Goal: Information Seeking & Learning: Learn about a topic

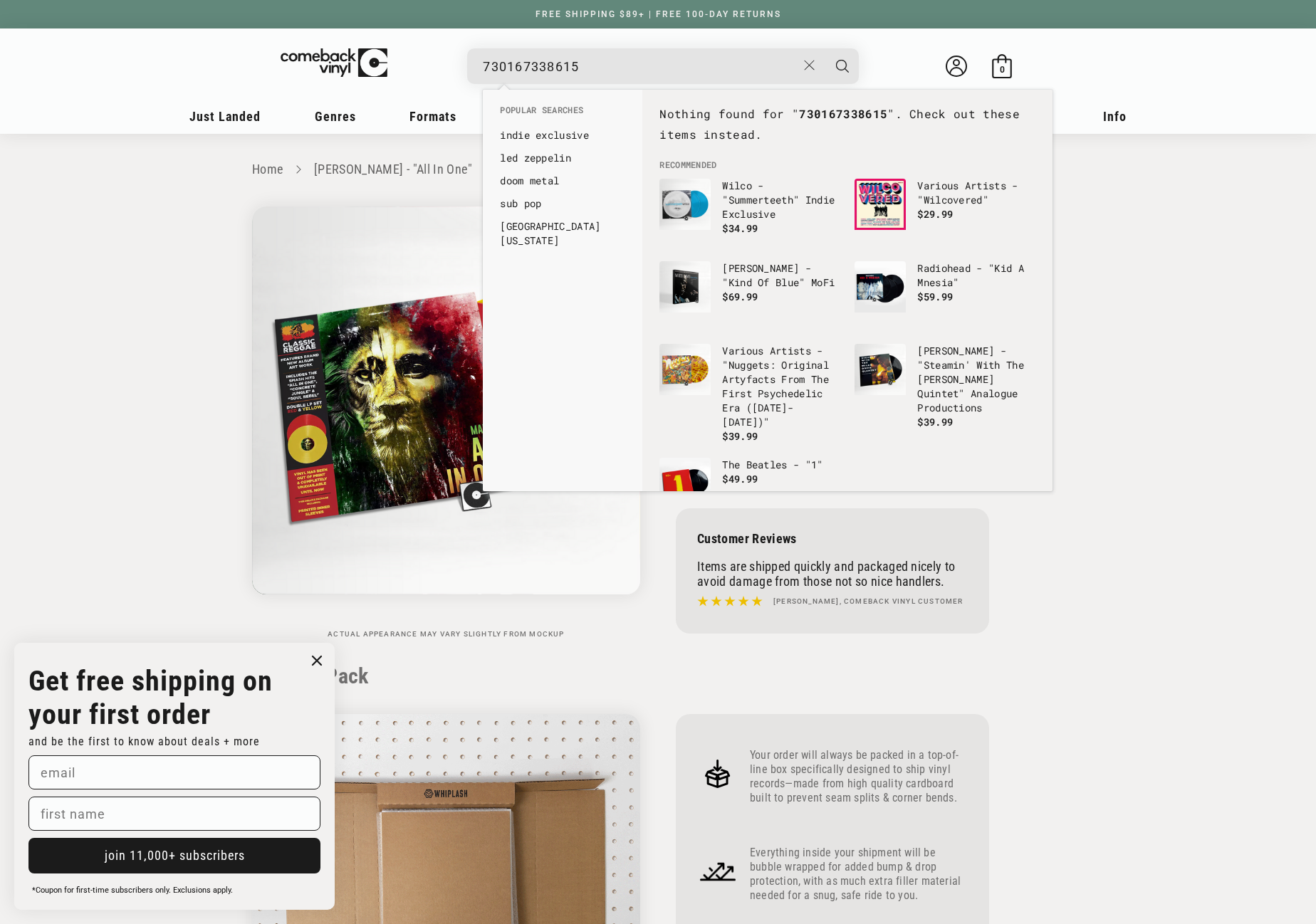
drag, startPoint x: 0, startPoint y: 0, endPoint x: 471, endPoint y: 62, distance: 475.1
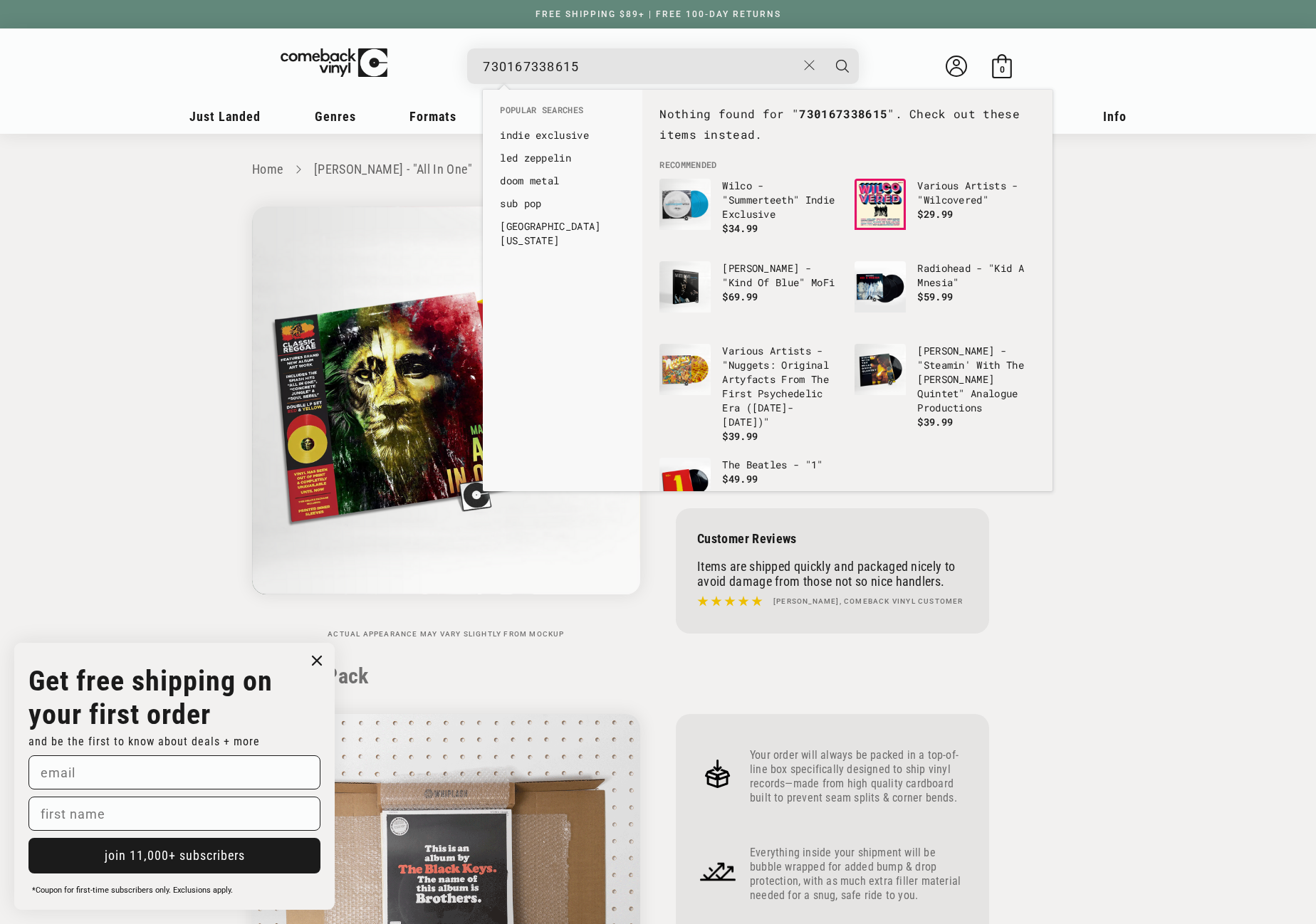
click at [471, 62] on div "730167338615 See all results... 0 results 0 results" at bounding box center [663, 66] width 392 height 36
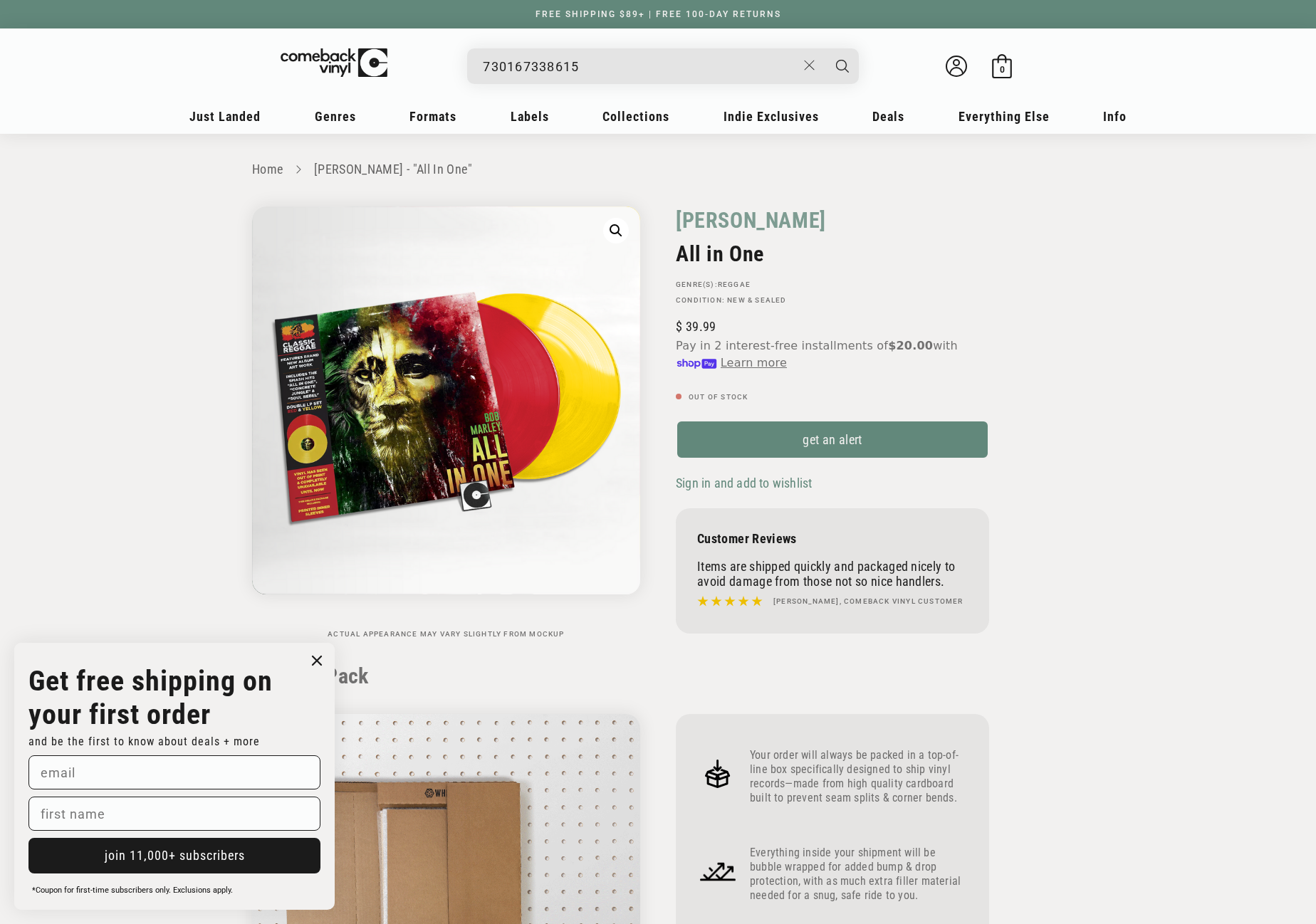
type input "Alternative Rock, Pop Rock"
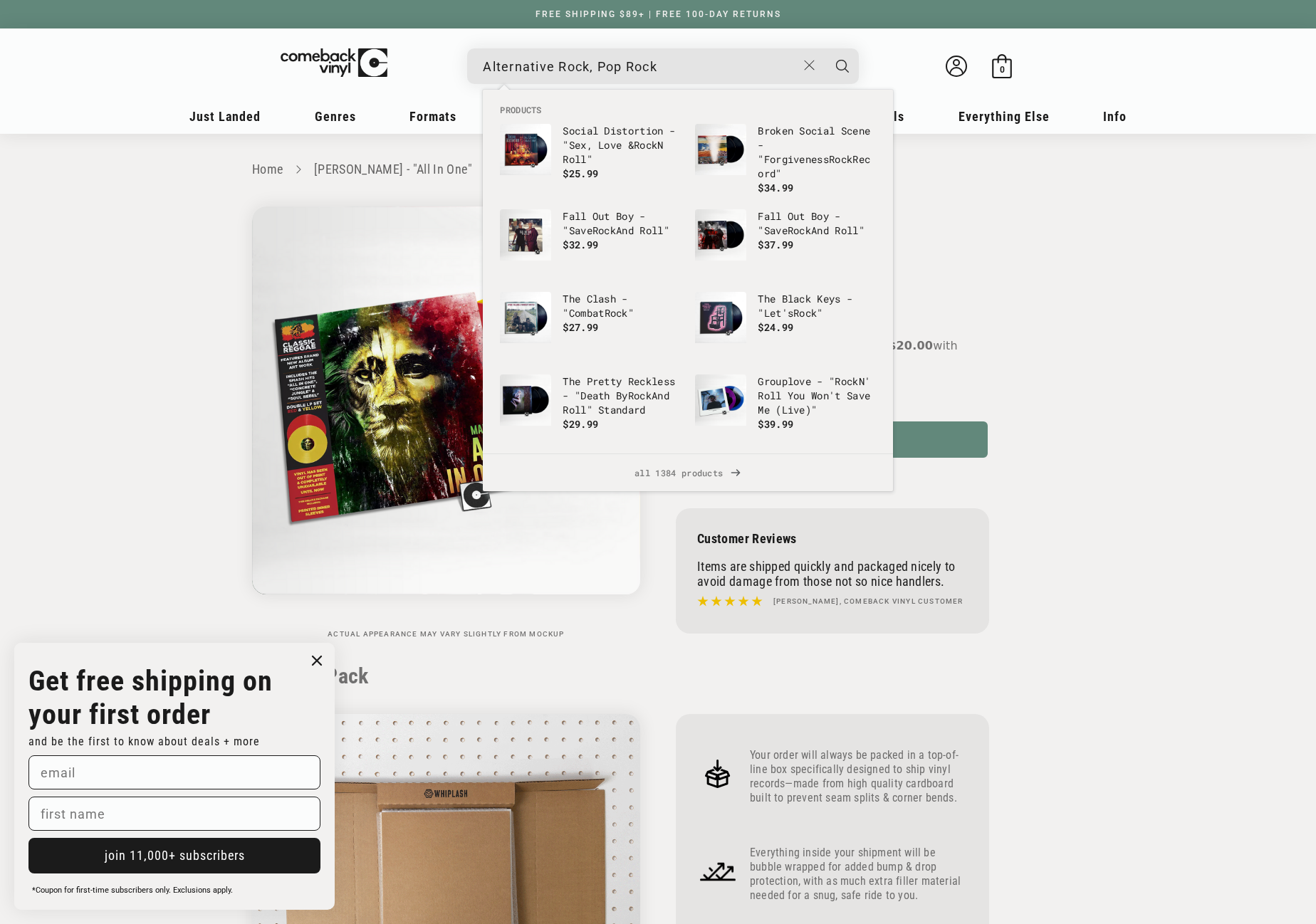
drag, startPoint x: 671, startPoint y: 66, endPoint x: 467, endPoint y: 65, distance: 204.0
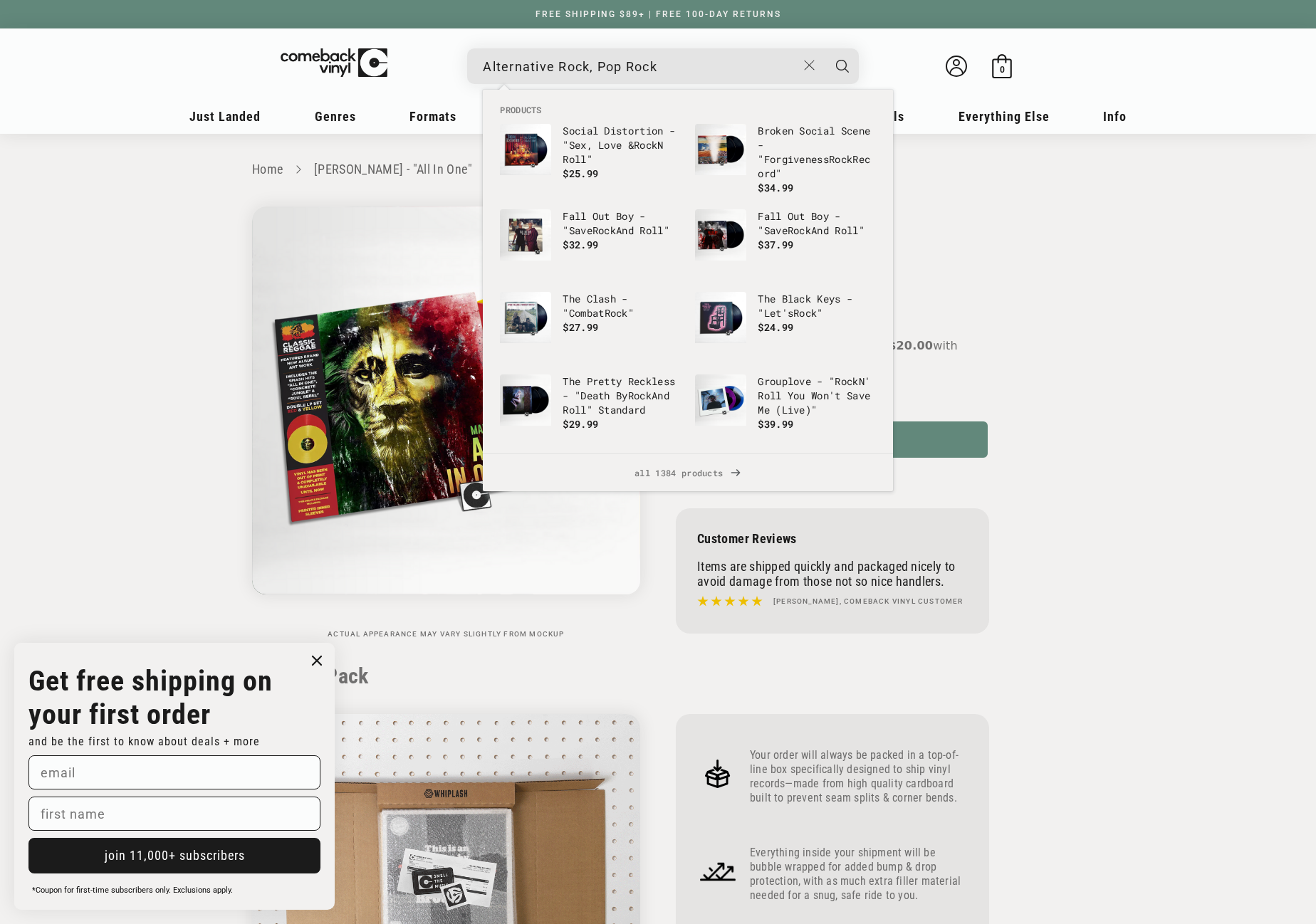
click at [467, 65] on div "Alternative Rock, Pop Rock [PERSON_NAME] And [PERSON_NAME] - "A Bit Of Previous…" at bounding box center [663, 66] width 392 height 36
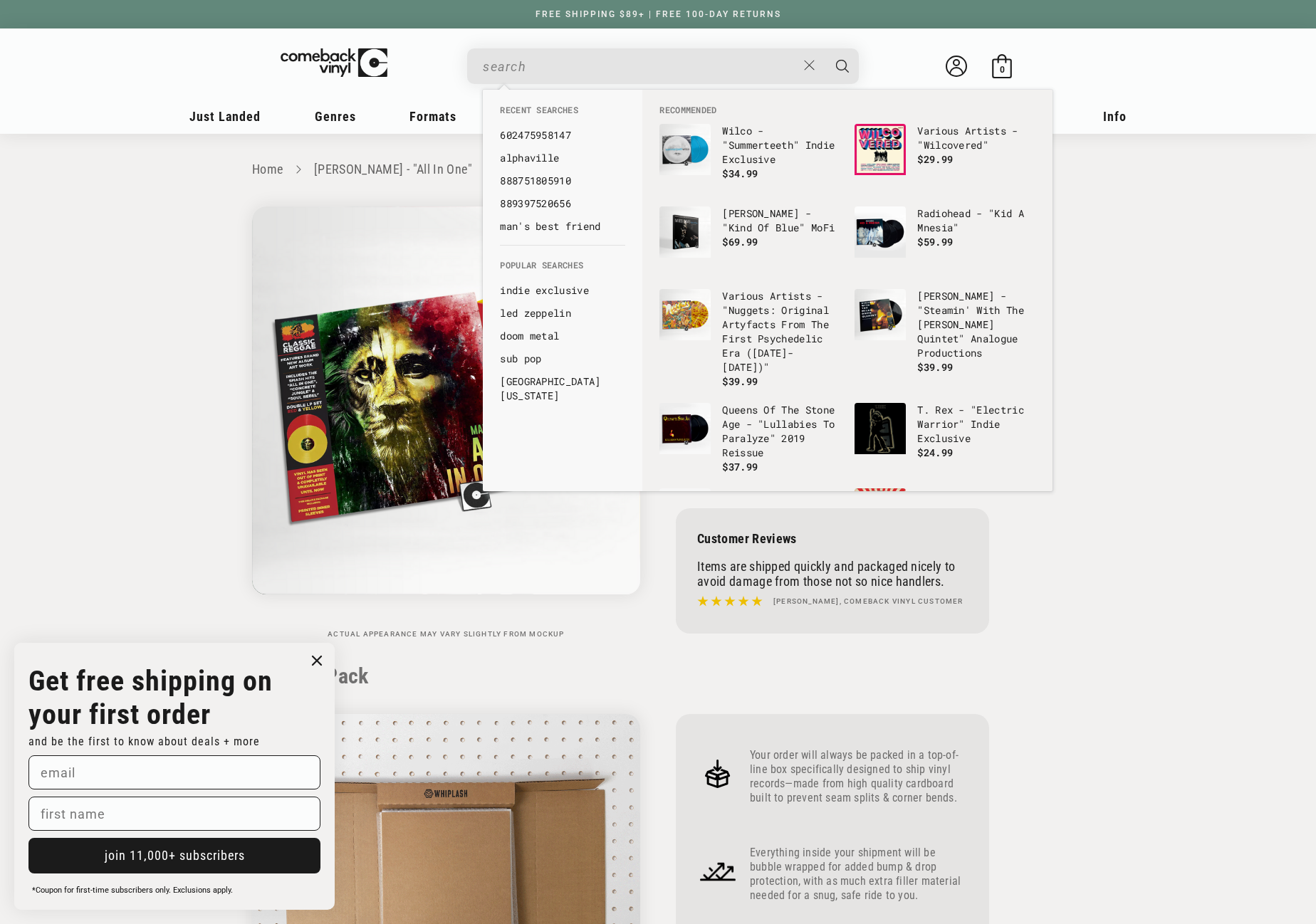
click at [587, 46] on div "[PERSON_NAME] And [PERSON_NAME] - "A Bit Of Previous" Indie Exclusive - Alterna…" at bounding box center [657, 69] width 883 height 54
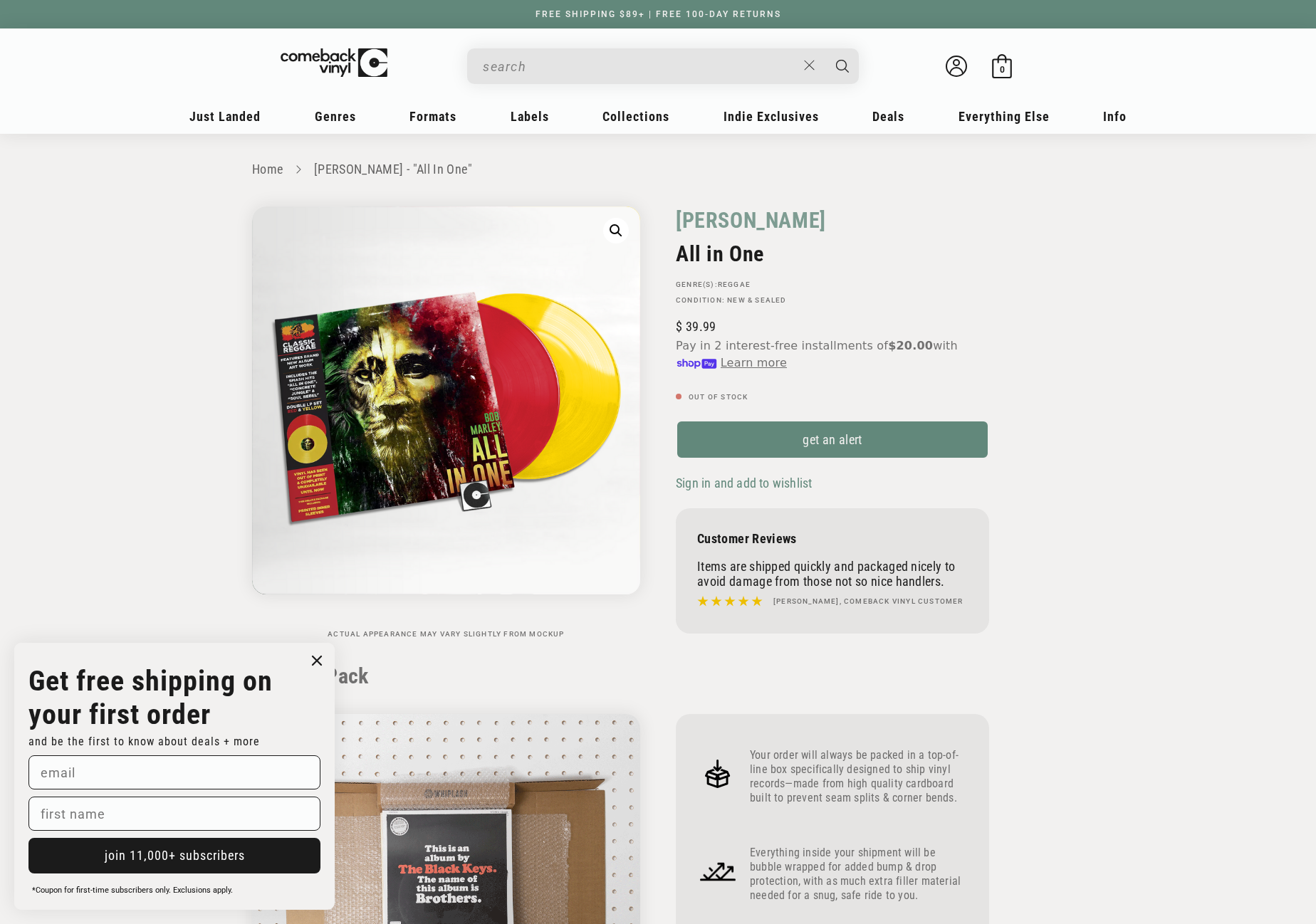
click at [577, 64] on input "When autocomplete results are available use up and down arrows to review and en…" at bounding box center [640, 67] width 314 height 29
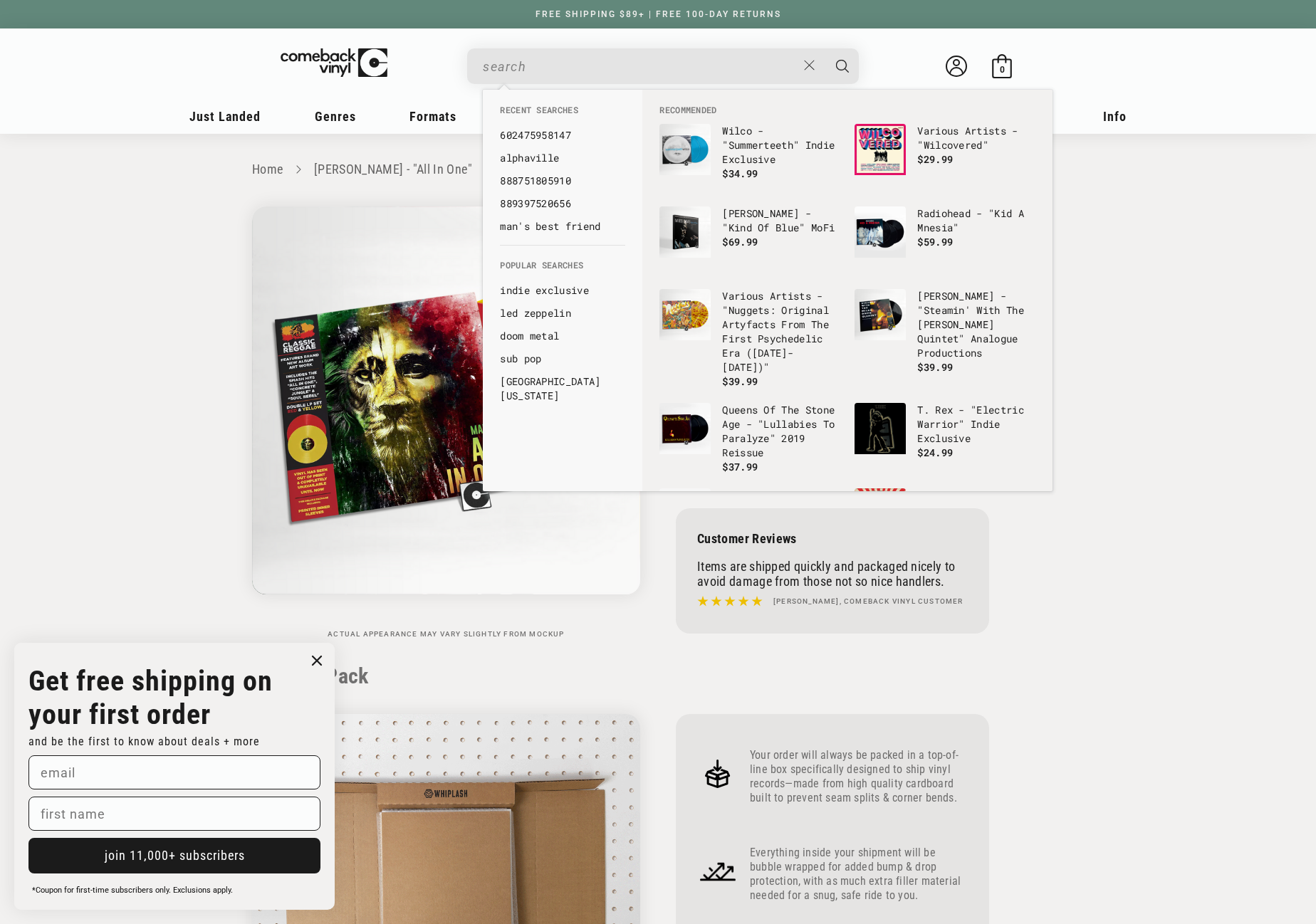
paste input "0093624926078"
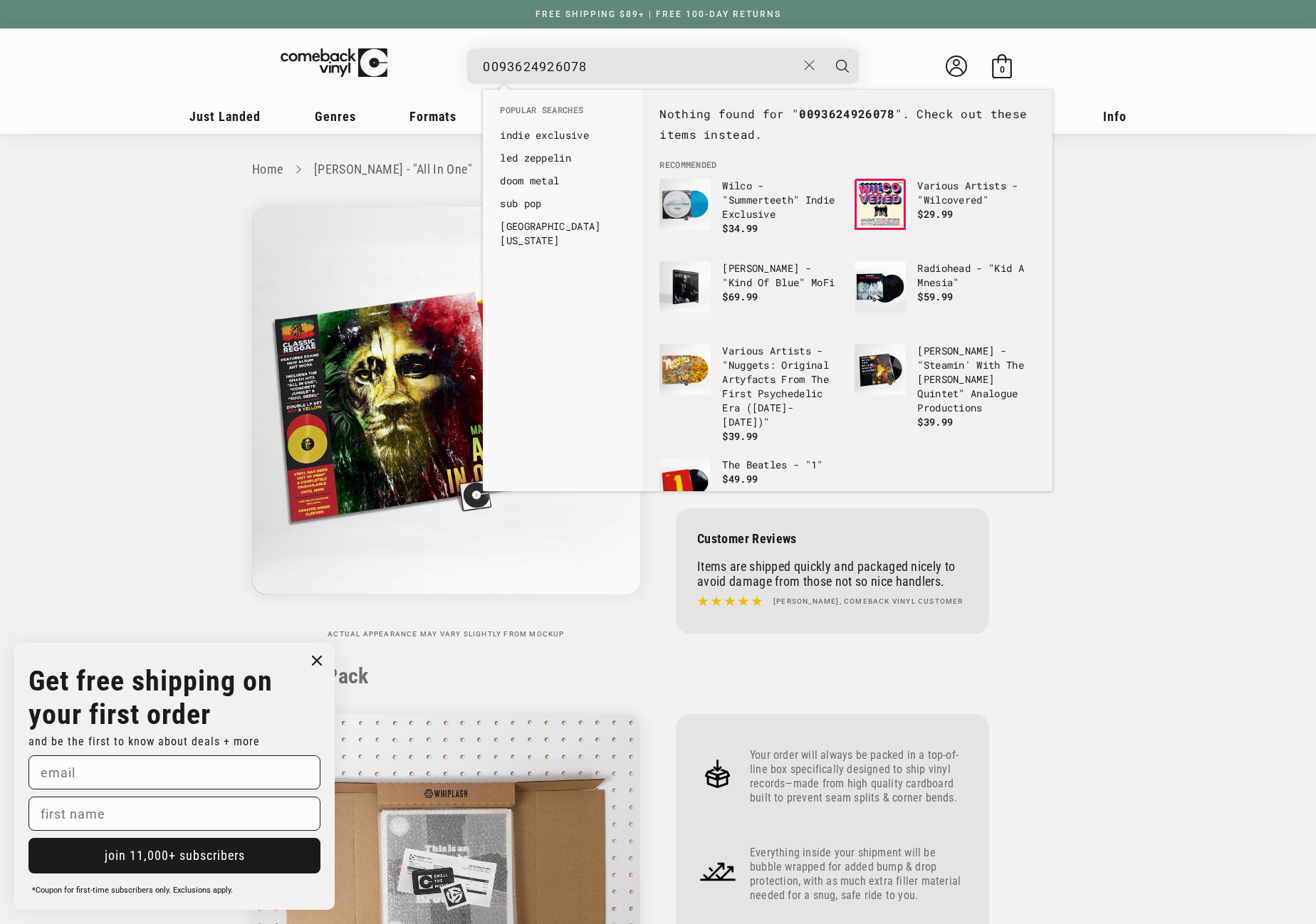
drag, startPoint x: 492, startPoint y: 65, endPoint x: 476, endPoint y: 67, distance: 16.1
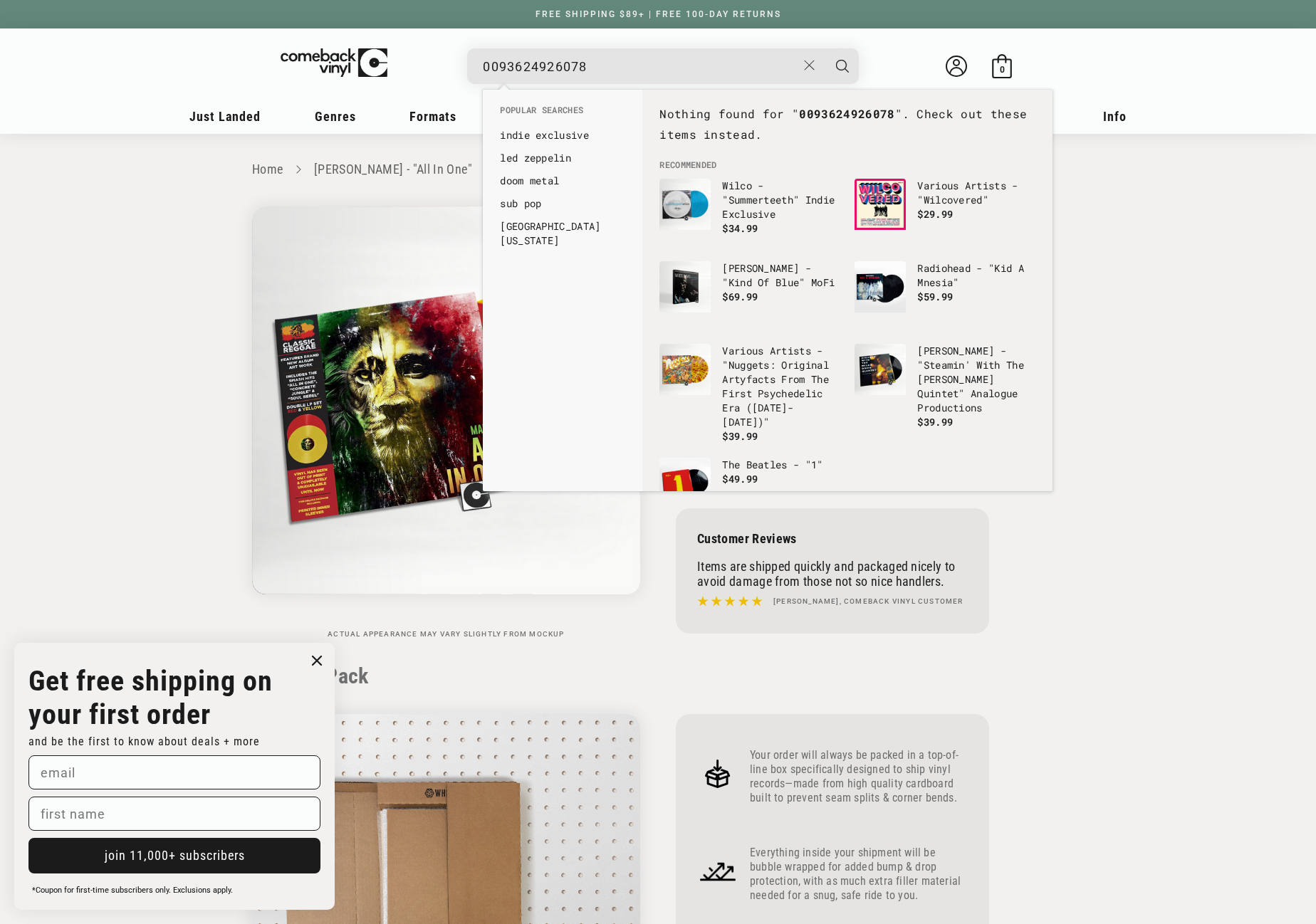
click at [476, 67] on div "0093624926078 See all results... 0 results 0 results" at bounding box center [663, 66] width 392 height 36
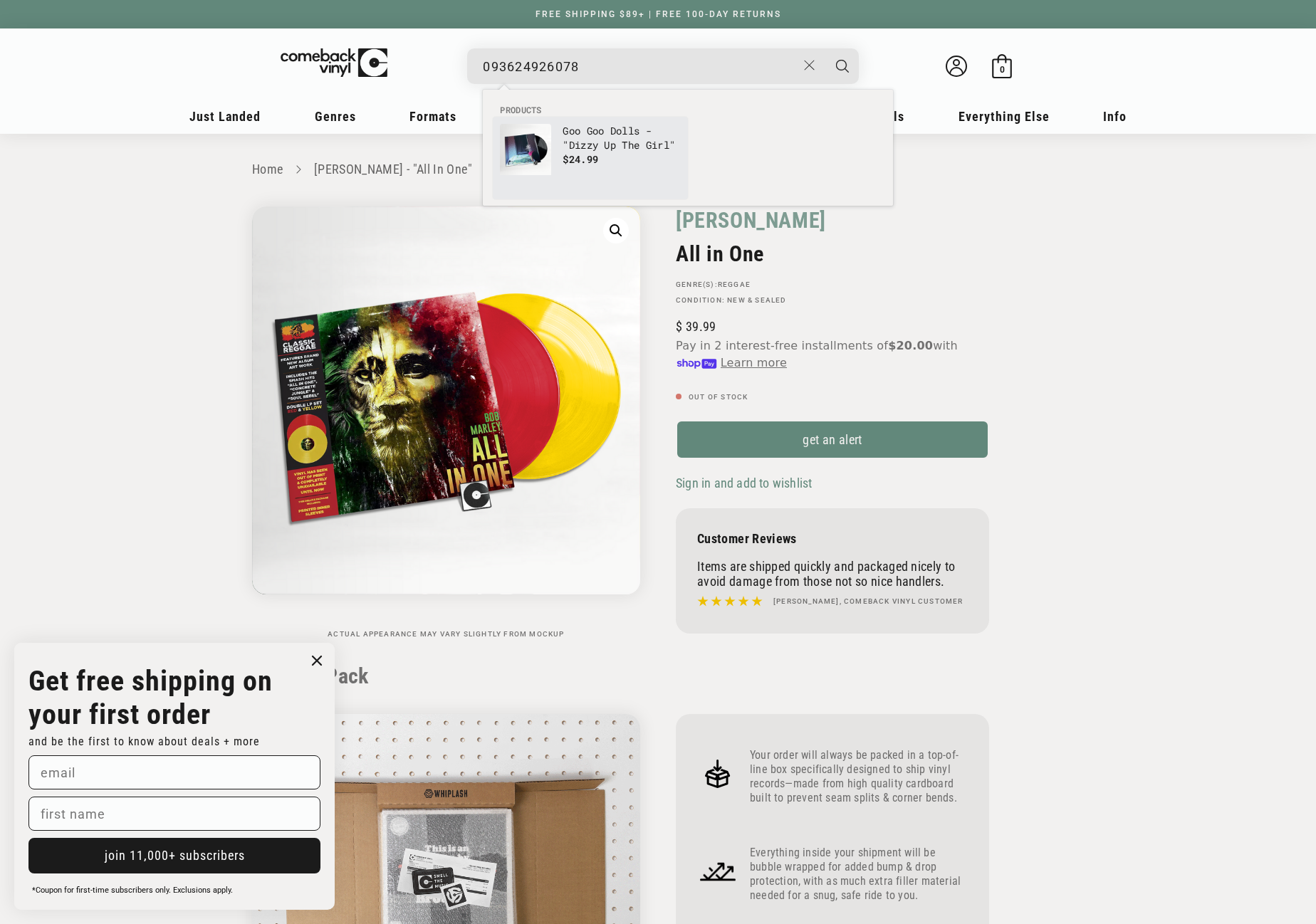
type input "093624926078"
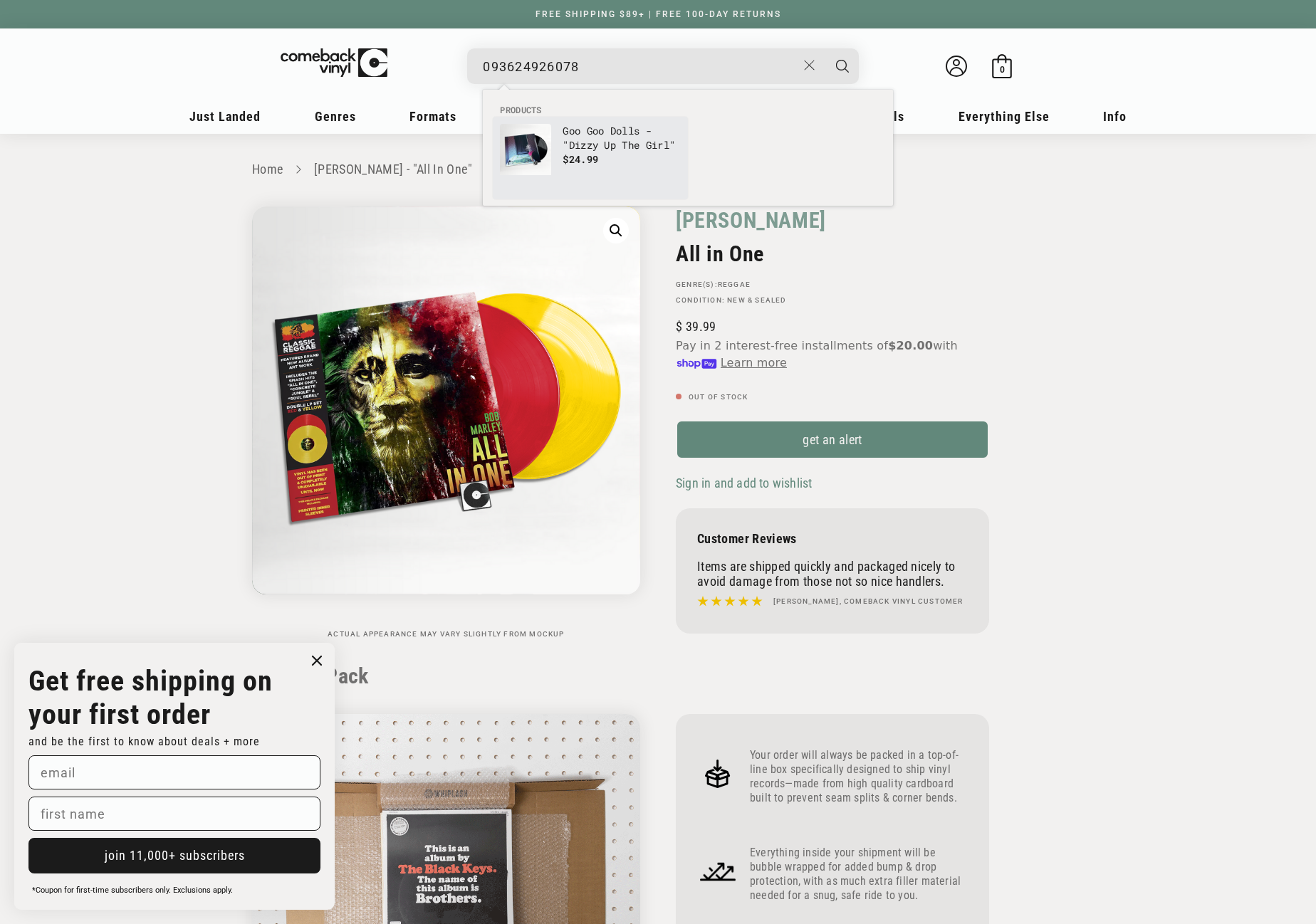
click at [542, 141] on img "Products" at bounding box center [525, 149] width 51 height 51
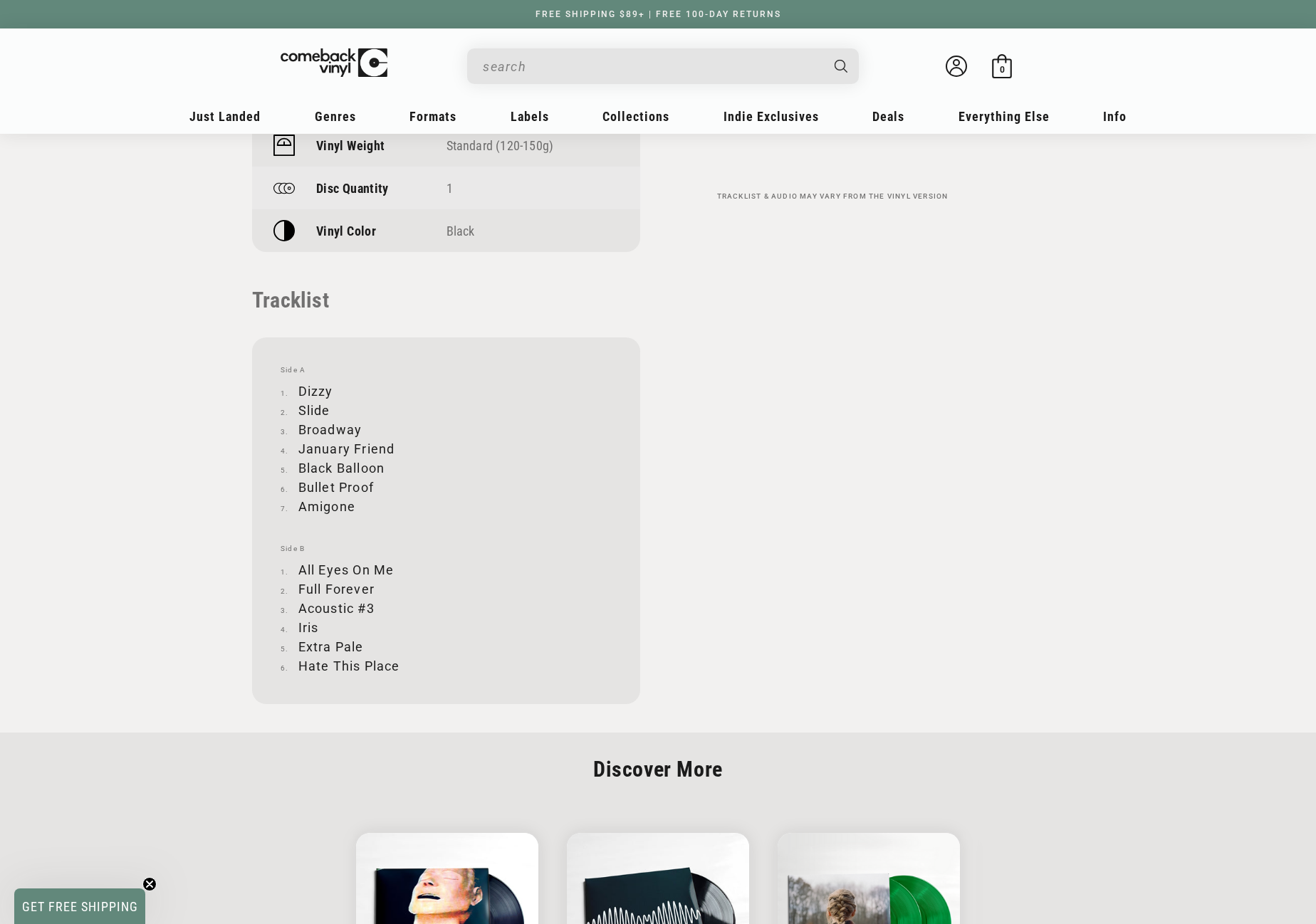
scroll to position [1281, 0]
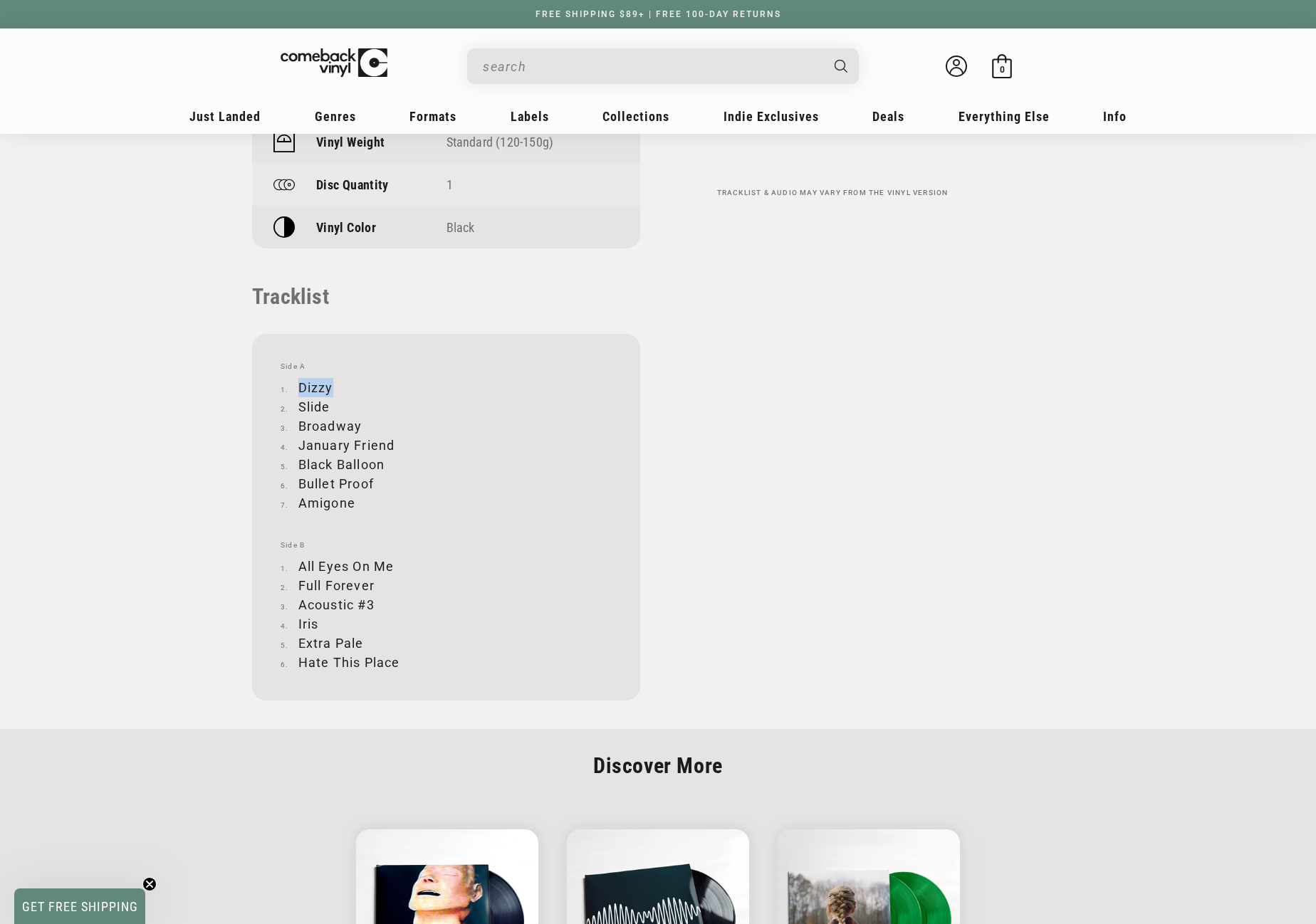
drag, startPoint x: 299, startPoint y: 384, endPoint x: 332, endPoint y: 389, distance: 33.4
click at [332, 389] on li "Dizzy" at bounding box center [446, 387] width 331 height 19
copy li "Dizzy"
drag, startPoint x: 298, startPoint y: 405, endPoint x: 329, endPoint y: 405, distance: 31.0
click at [329, 405] on li "Slide" at bounding box center [446, 406] width 331 height 19
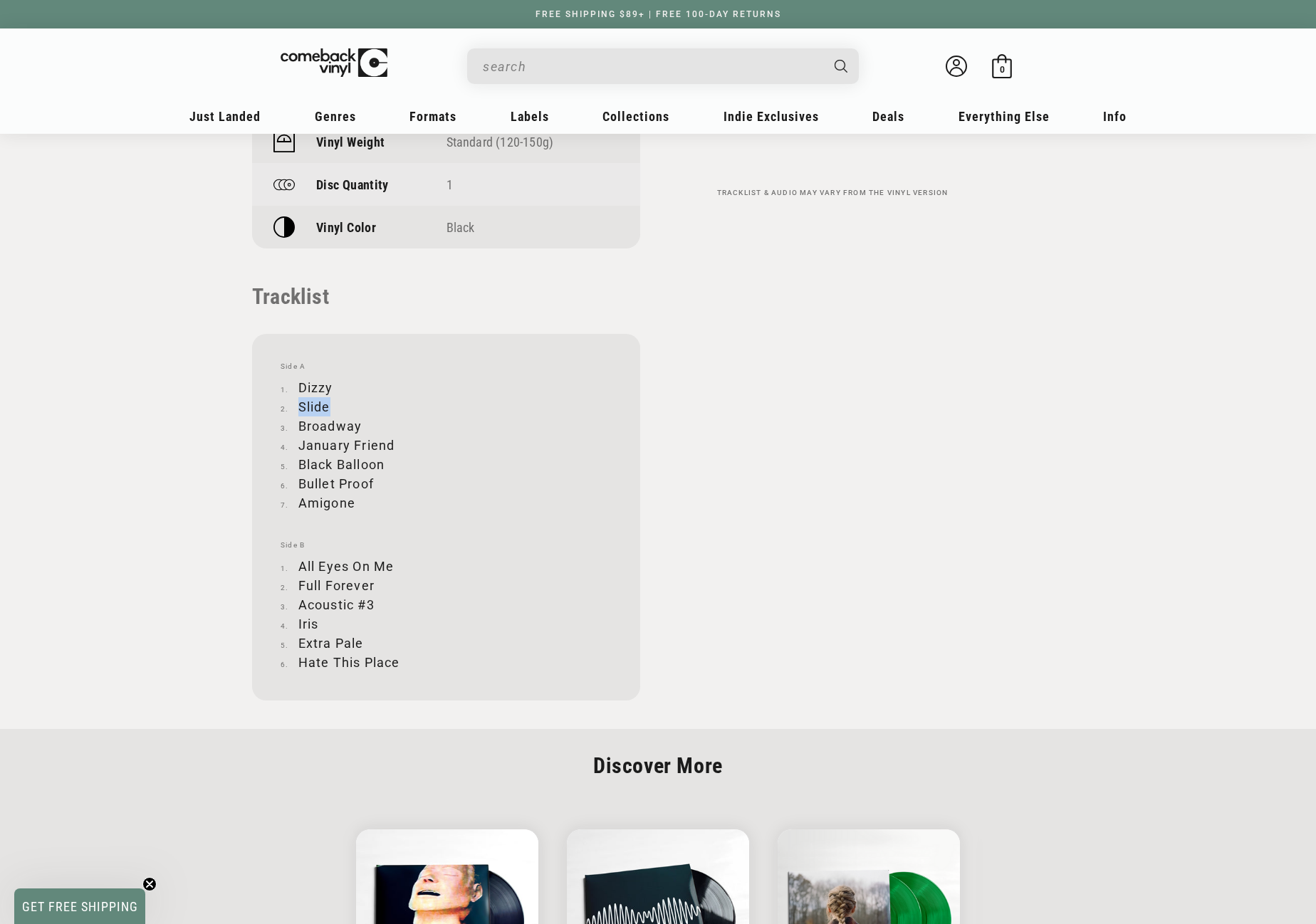
copy li "Slide"
drag, startPoint x: 300, startPoint y: 423, endPoint x: 359, endPoint y: 422, distance: 59.0
click at [359, 422] on li "Broadway" at bounding box center [446, 426] width 331 height 19
copy li "Broadway"
drag, startPoint x: 298, startPoint y: 446, endPoint x: 392, endPoint y: 437, distance: 94.4
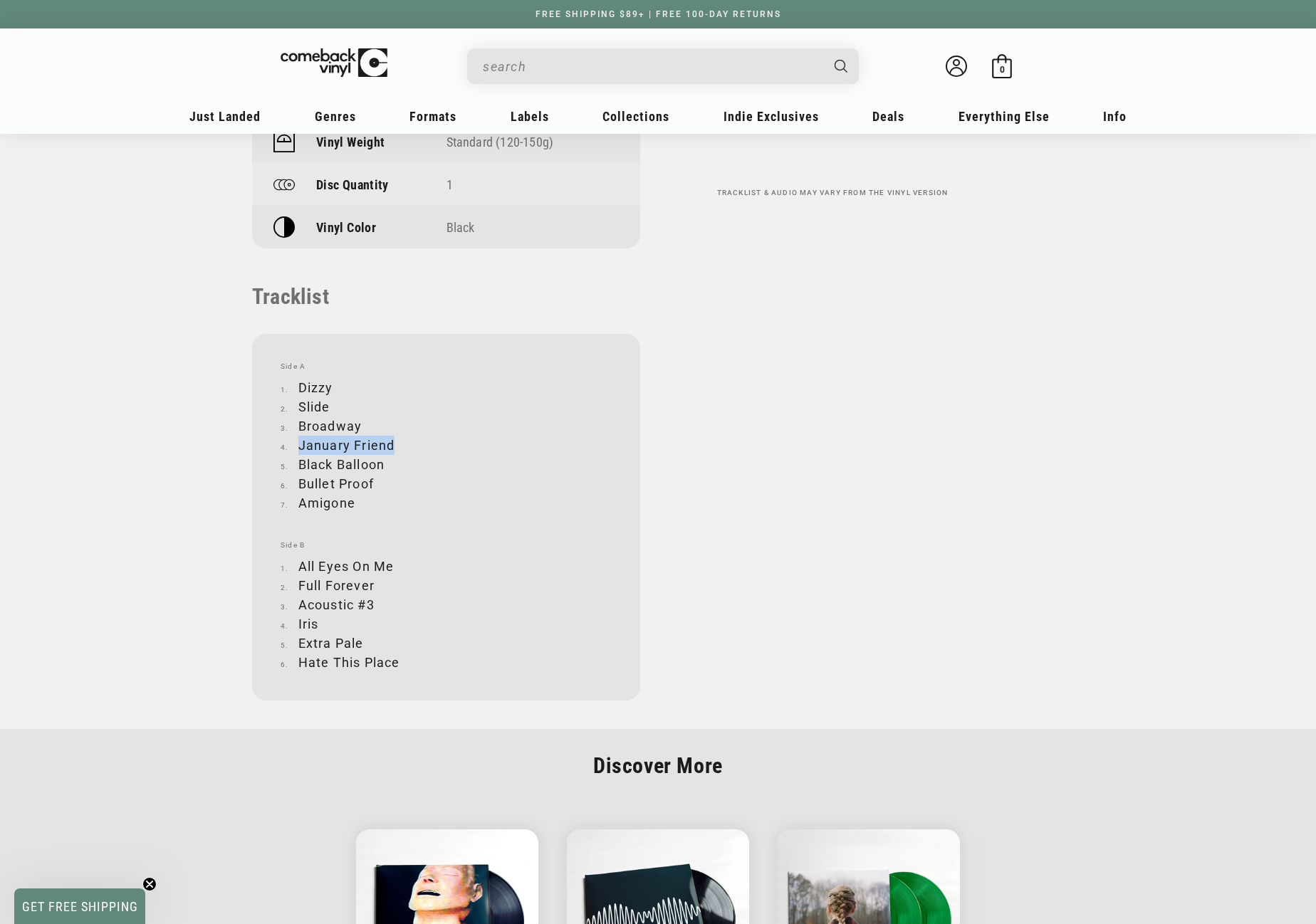
click at [392, 437] on li "January Friend" at bounding box center [446, 445] width 331 height 19
copy li "January Friend"
drag, startPoint x: 298, startPoint y: 465, endPoint x: 386, endPoint y: 464, distance: 88.0
click at [386, 464] on li "Black Balloon" at bounding box center [446, 464] width 331 height 19
copy li "Black Balloon"
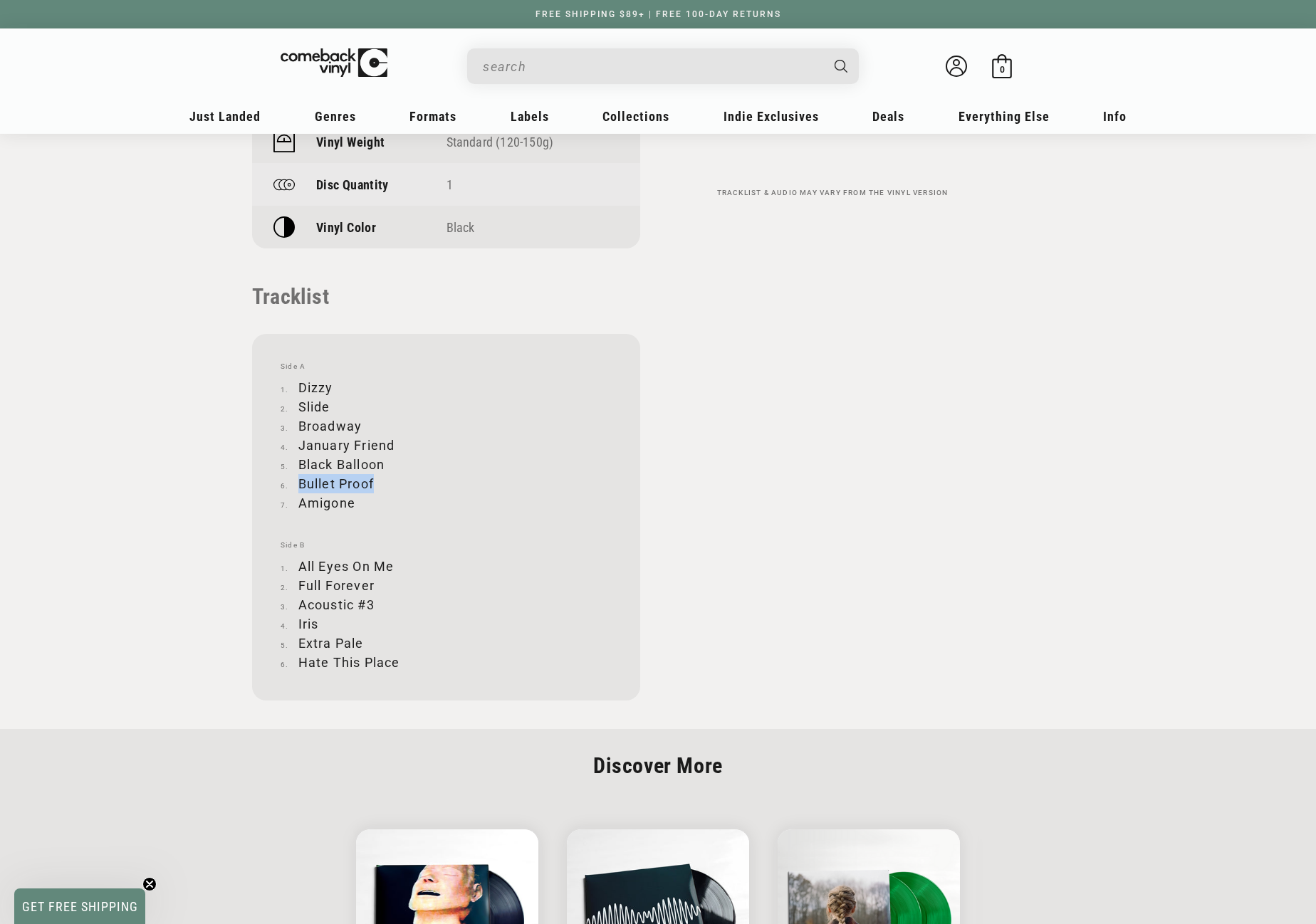
drag, startPoint x: 299, startPoint y: 480, endPoint x: 379, endPoint y: 477, distance: 80.1
click at [379, 477] on li "Bullet Proof" at bounding box center [446, 483] width 331 height 19
copy li "Bullet Proof"
drag, startPoint x: 301, startPoint y: 502, endPoint x: 353, endPoint y: 501, distance: 52.0
click at [353, 501] on li "Amigone" at bounding box center [446, 502] width 331 height 19
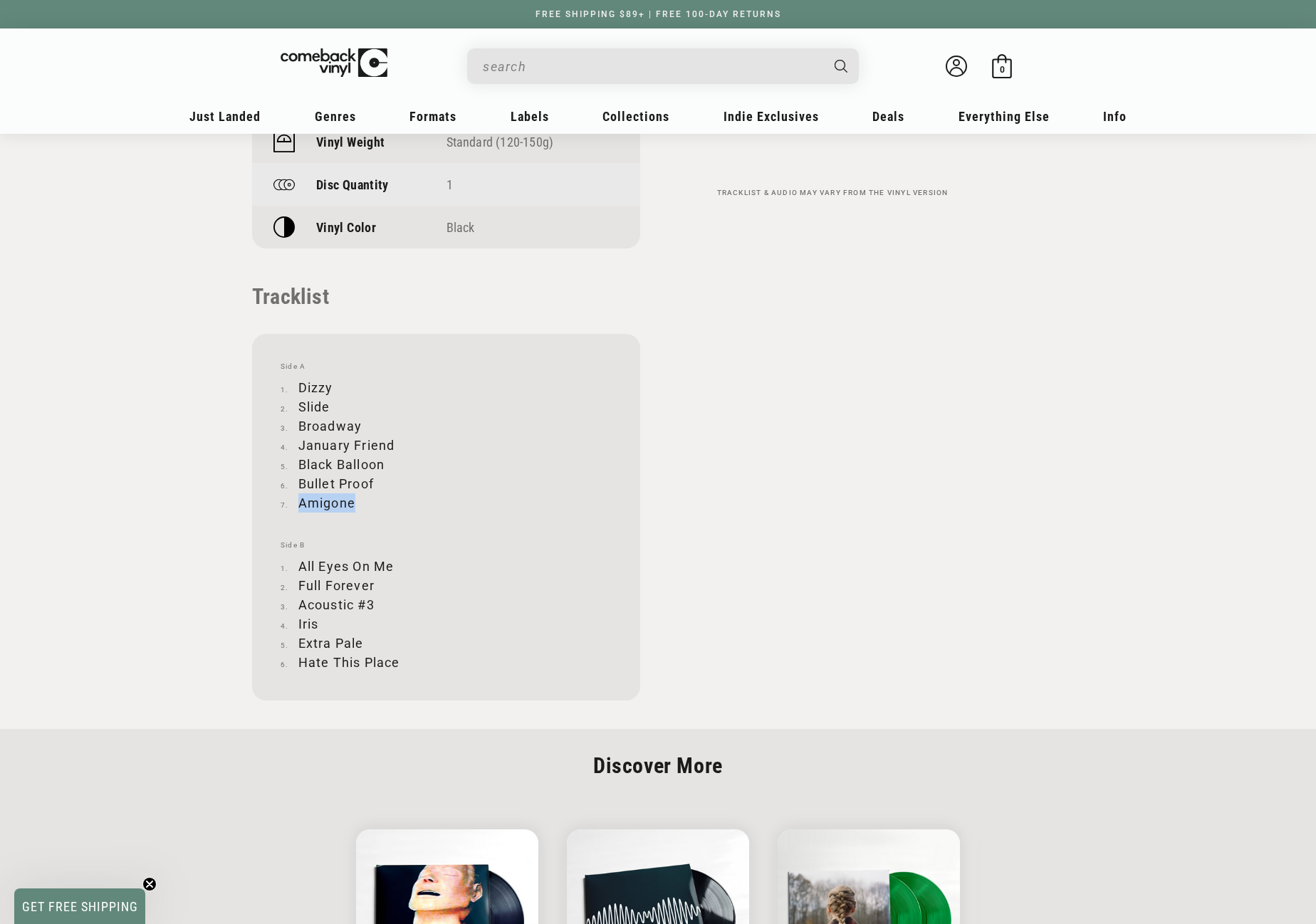
copy li "Amigone"
drag, startPoint x: 298, startPoint y: 563, endPoint x: 392, endPoint y: 561, distance: 94.0
click at [392, 561] on li "All Eyes On Me" at bounding box center [446, 566] width 331 height 19
copy li "All Eyes On Me"
drag, startPoint x: 300, startPoint y: 585, endPoint x: 373, endPoint y: 584, distance: 73.0
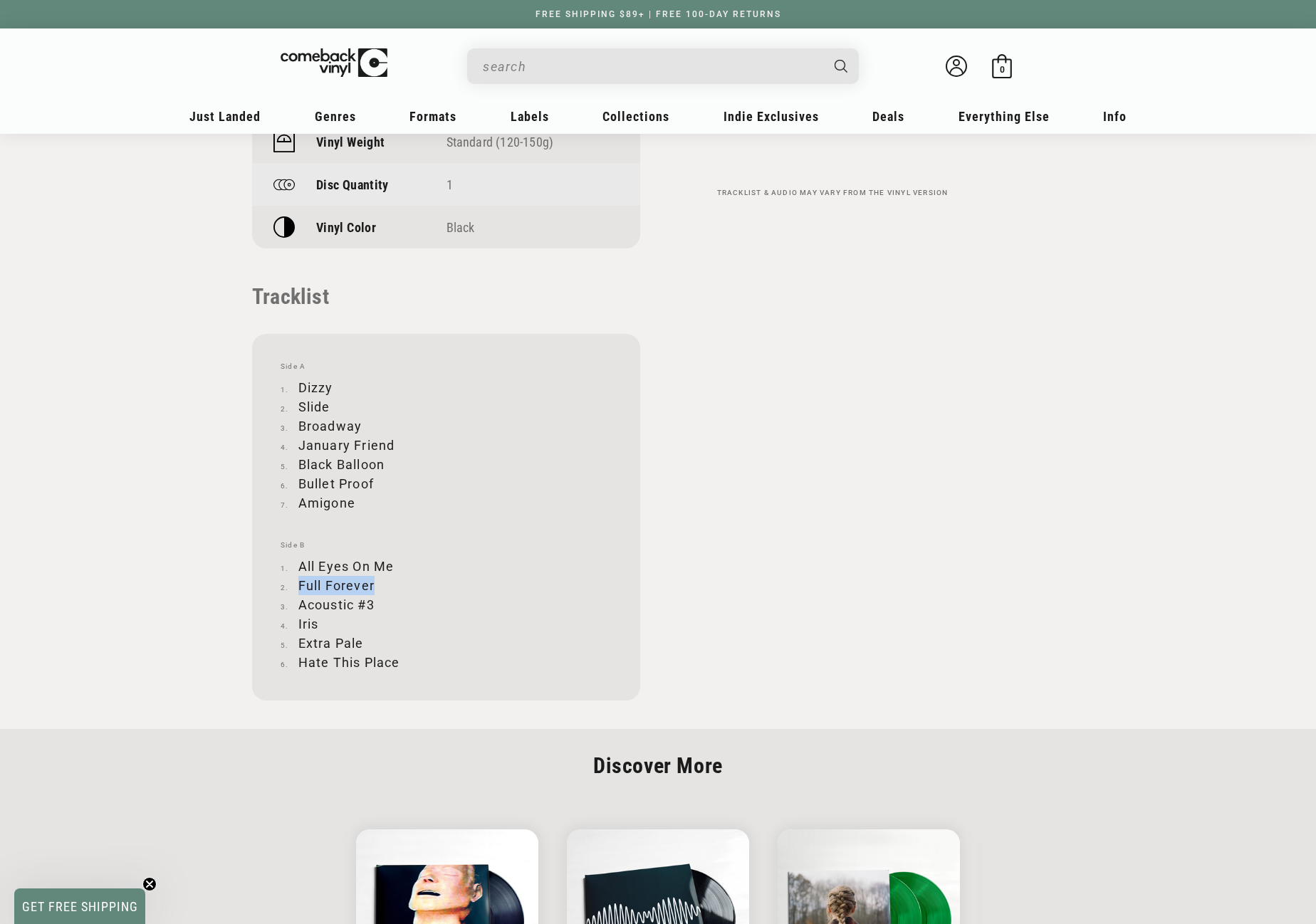
click at [373, 584] on li "Full Forever" at bounding box center [446, 585] width 331 height 19
copy li "Full Forever"
drag, startPoint x: 300, startPoint y: 603, endPoint x: 375, endPoint y: 598, distance: 75.2
click at [375, 598] on li "Acoustic #3" at bounding box center [446, 604] width 331 height 19
copy li "Acoustic #3"
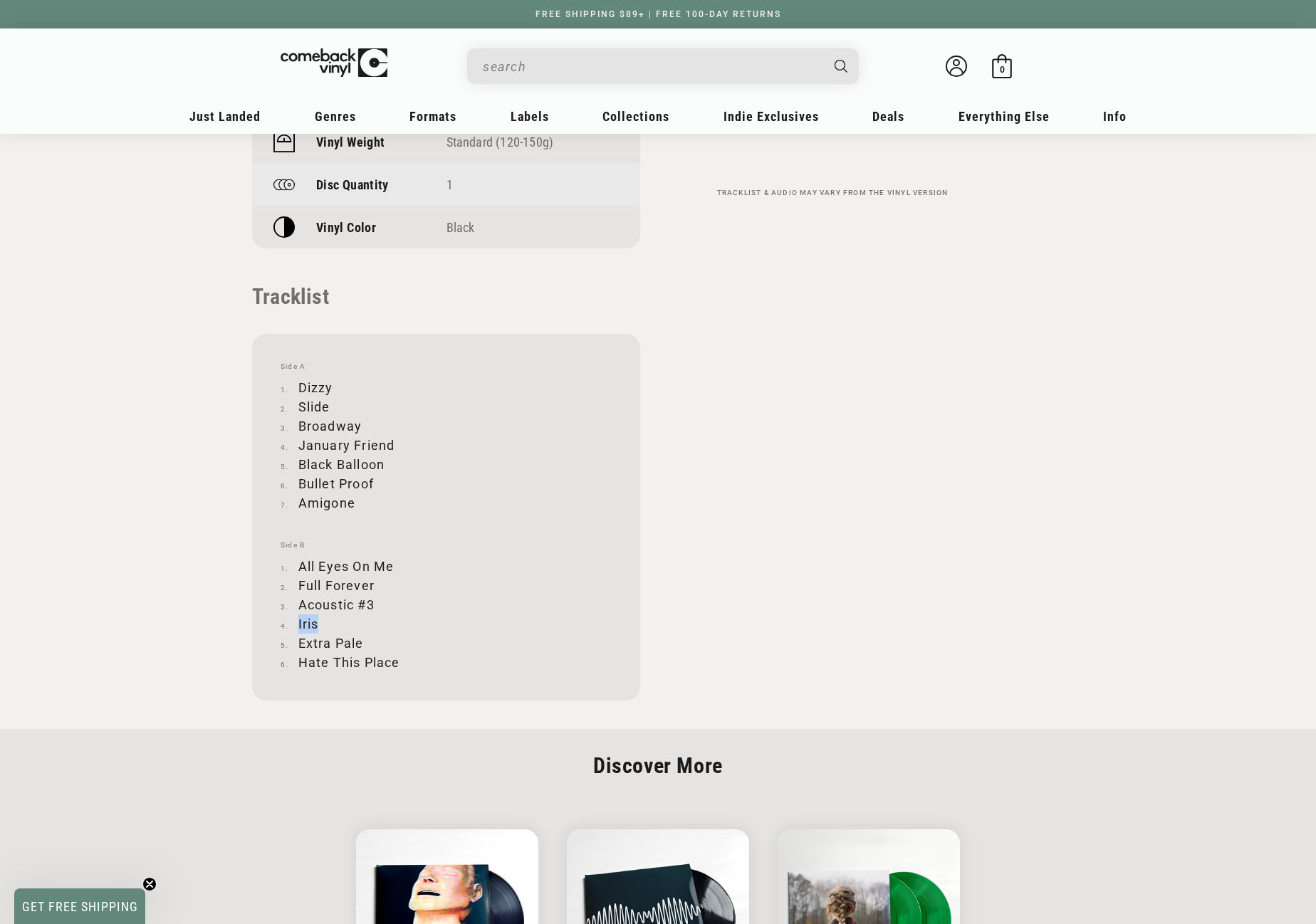
drag, startPoint x: 299, startPoint y: 623, endPoint x: 316, endPoint y: 623, distance: 17.0
click at [316, 623] on li "Iris" at bounding box center [446, 623] width 331 height 19
drag, startPoint x: 299, startPoint y: 640, endPoint x: 361, endPoint y: 636, distance: 62.1
click at [361, 636] on li "Extra Pale" at bounding box center [446, 642] width 331 height 19
drag, startPoint x: 299, startPoint y: 659, endPoint x: 396, endPoint y: 662, distance: 97.0
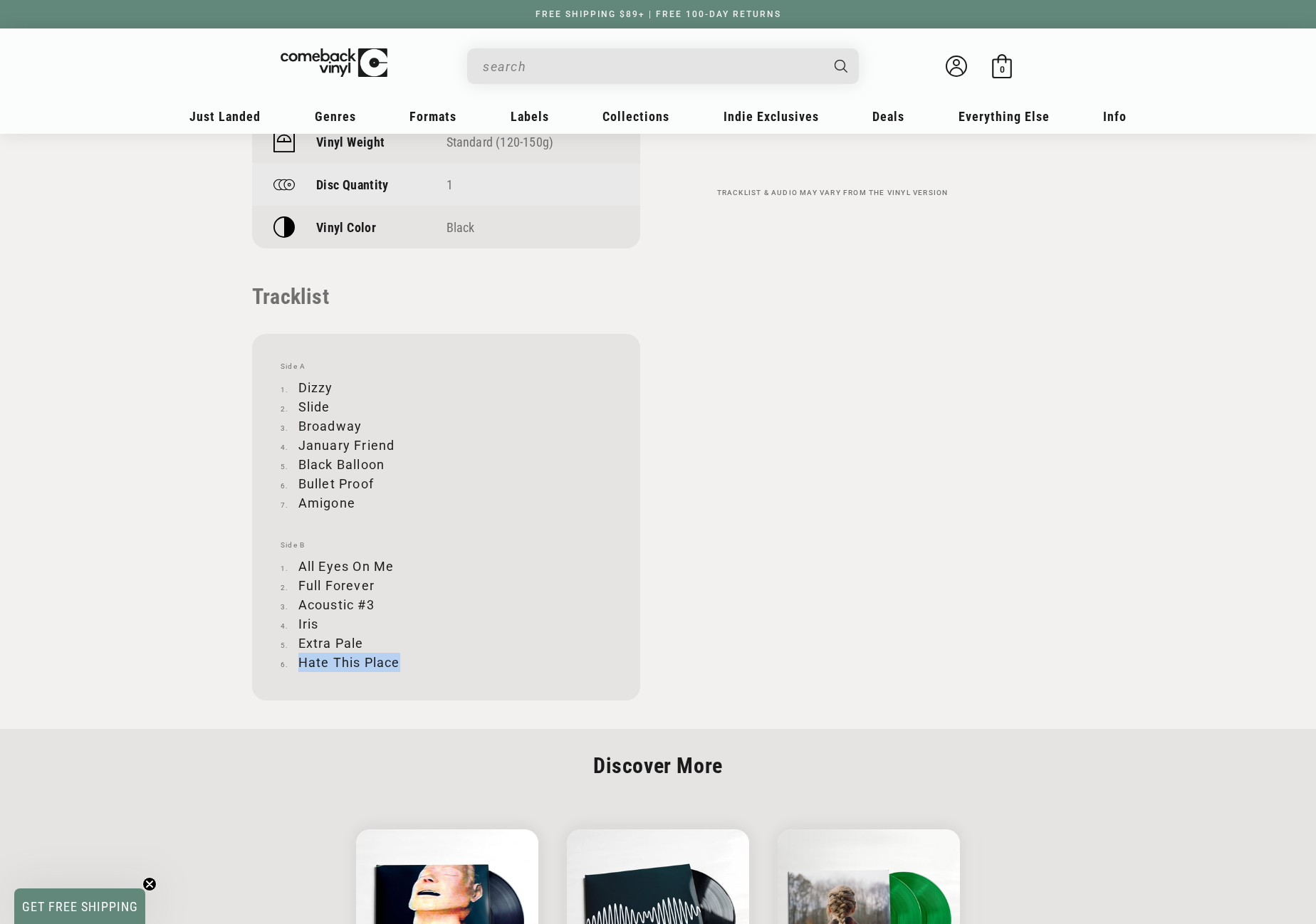
click at [396, 662] on li "Hate This Place" at bounding box center [446, 662] width 331 height 19
